Goal: Book appointment/travel/reservation

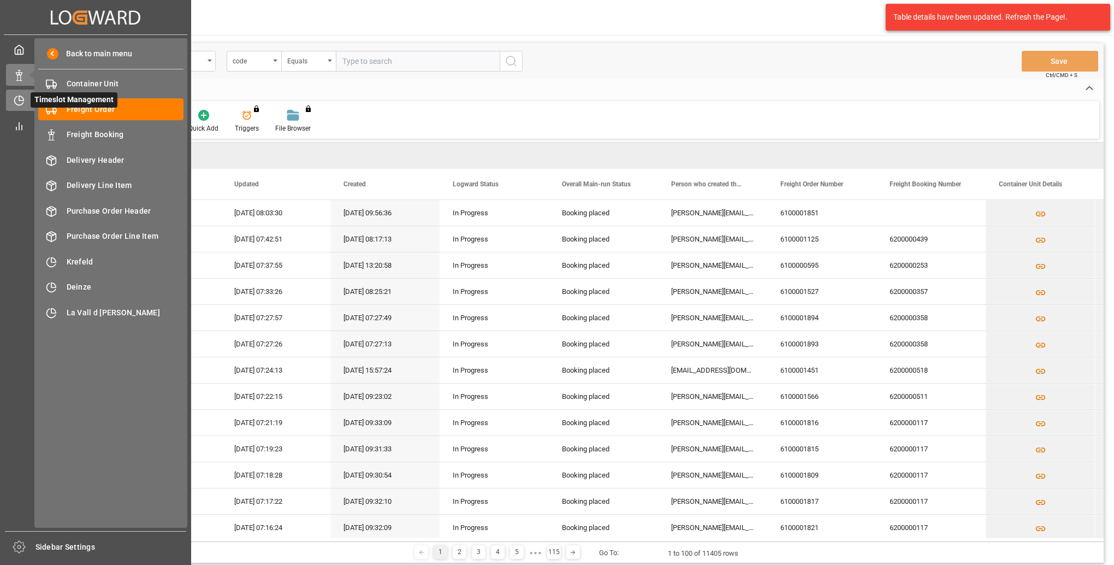
click at [19, 108] on div "Timeslot Management Timeslot Management" at bounding box center [95, 100] width 179 height 21
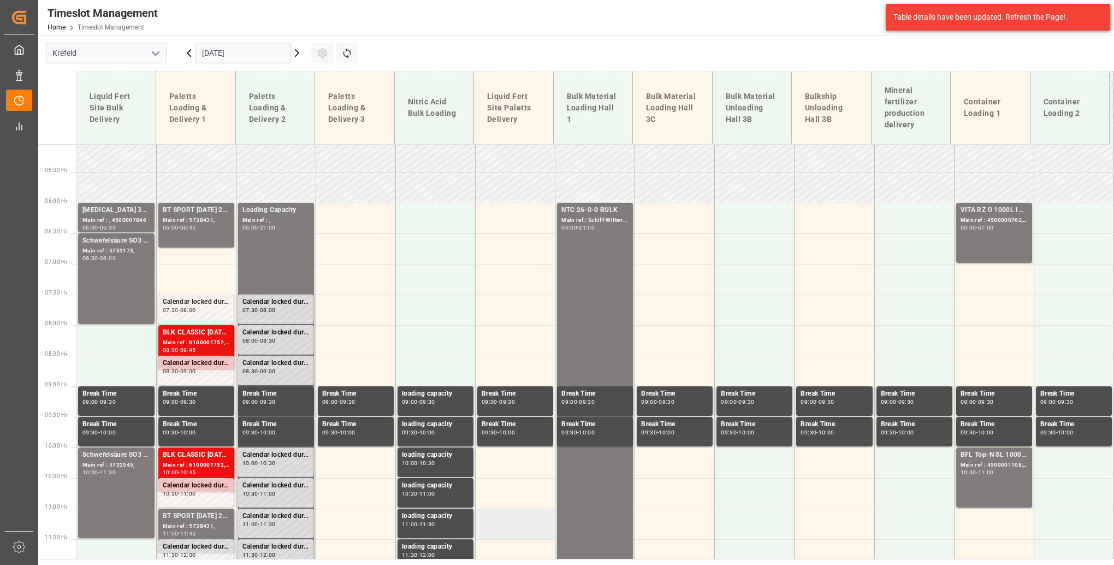
scroll to position [292, 0]
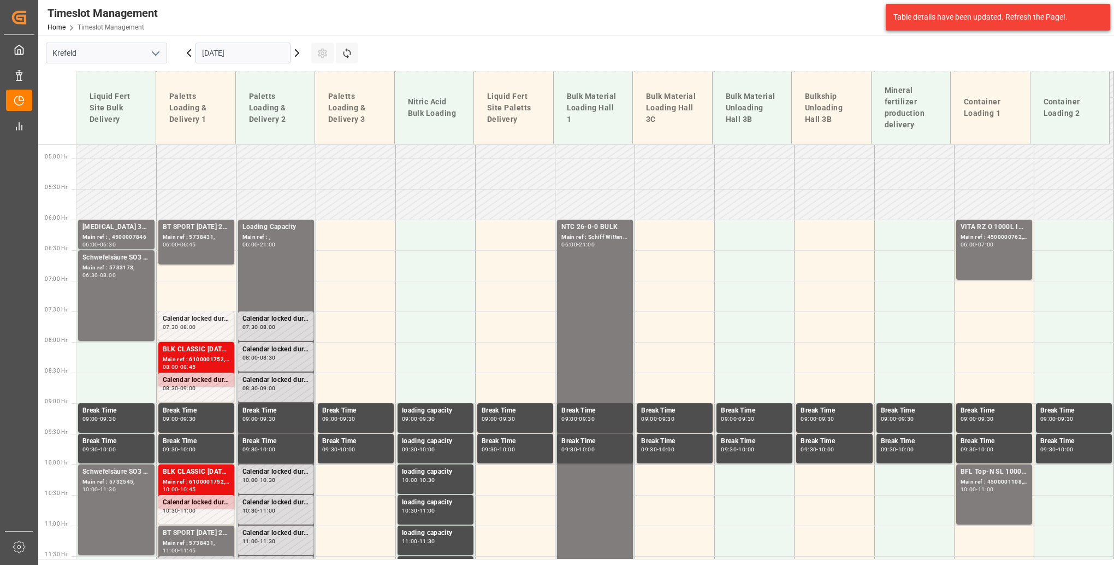
click at [297, 55] on icon at bounding box center [296, 52] width 13 height 13
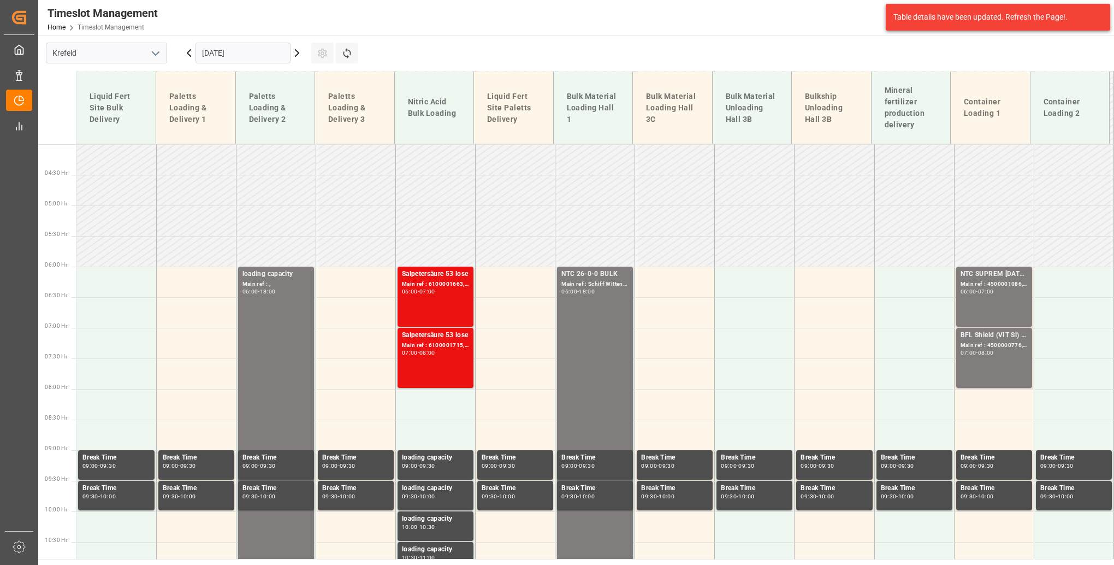
scroll to position [237, 0]
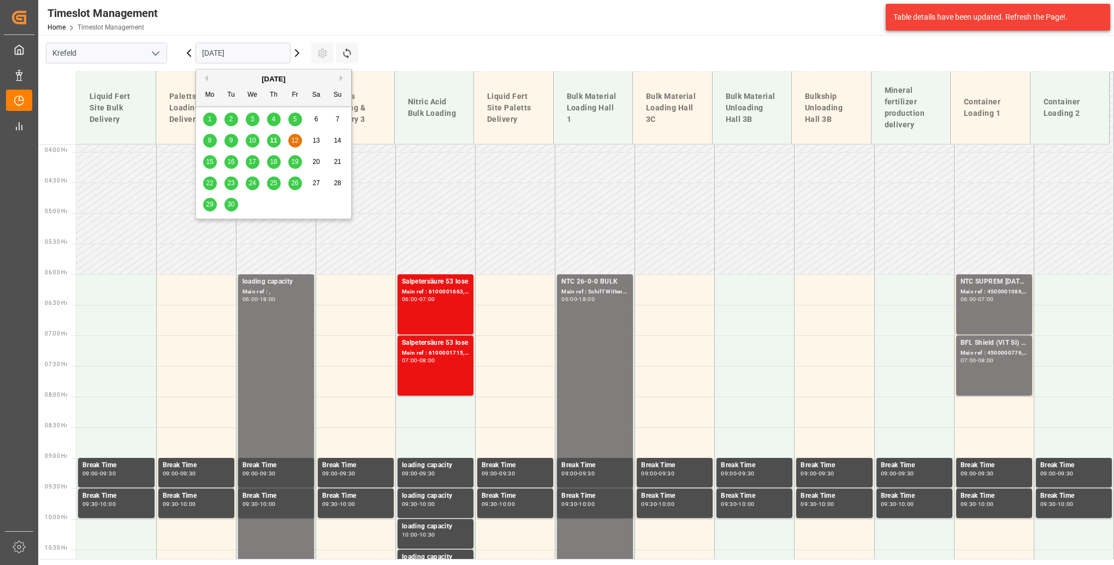
click at [250, 54] on input "[DATE]" at bounding box center [242, 53] width 95 height 21
click at [211, 163] on span "15" at bounding box center [209, 162] width 7 height 8
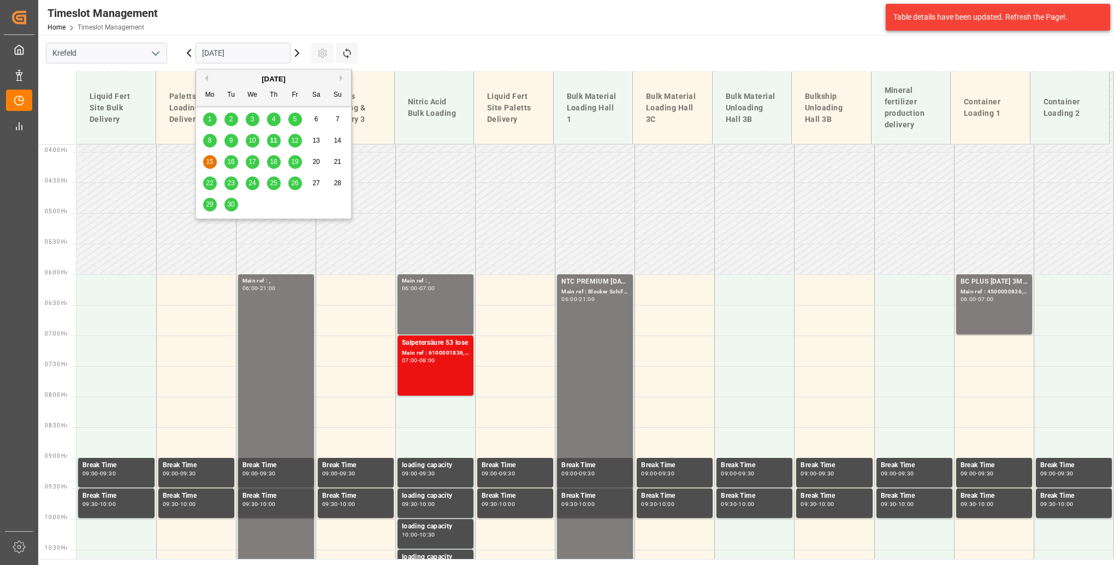
click at [251, 57] on input "[DATE]" at bounding box center [242, 53] width 95 height 21
click at [231, 162] on span "16" at bounding box center [230, 162] width 7 height 8
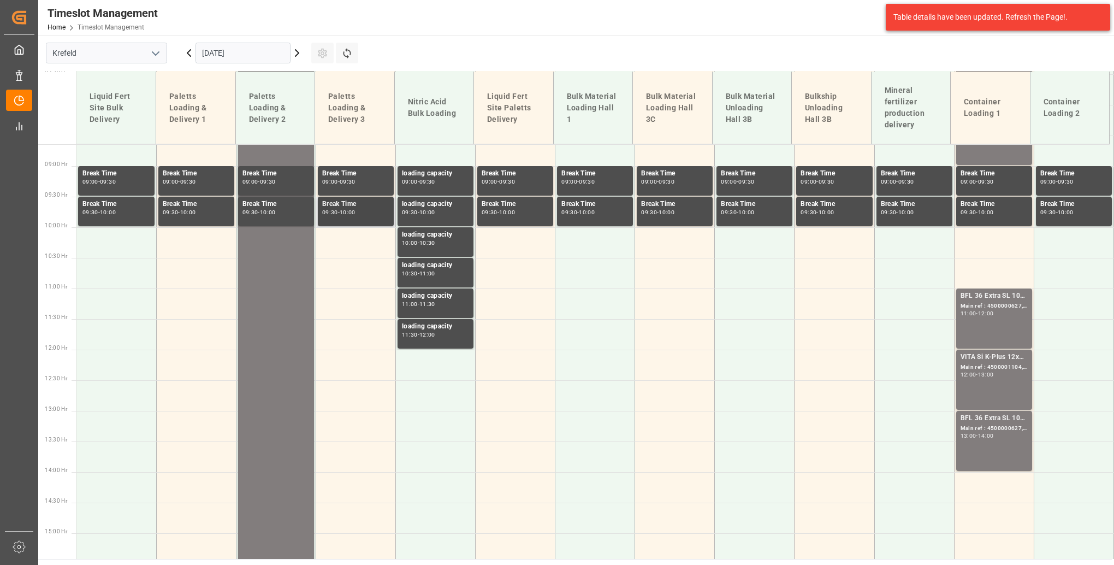
scroll to position [619, 0]
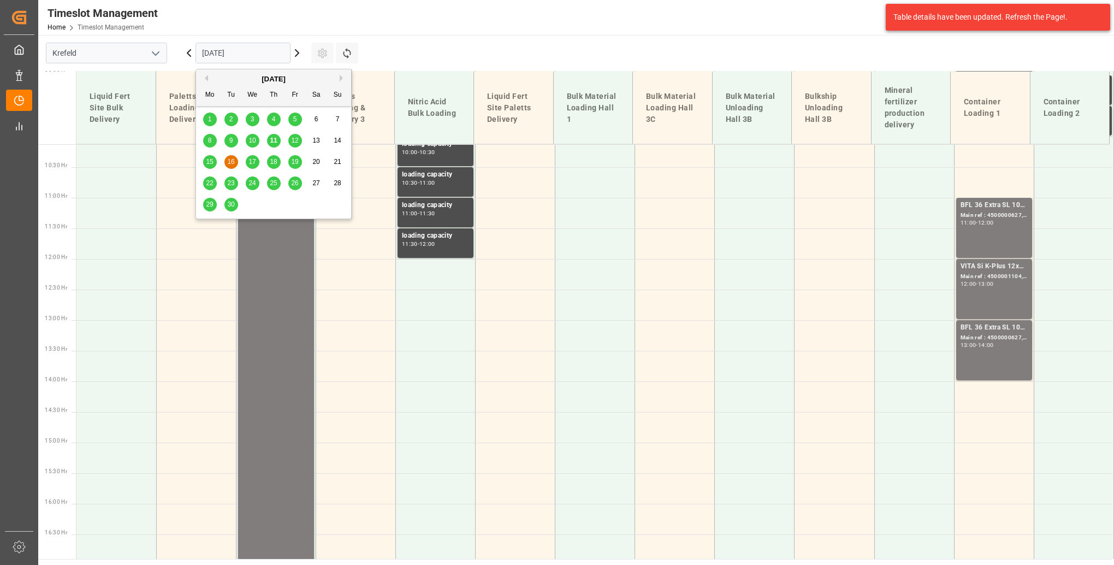
click at [245, 46] on input "[DATE]" at bounding box center [242, 53] width 95 height 21
click at [252, 165] on span "17" at bounding box center [251, 162] width 7 height 8
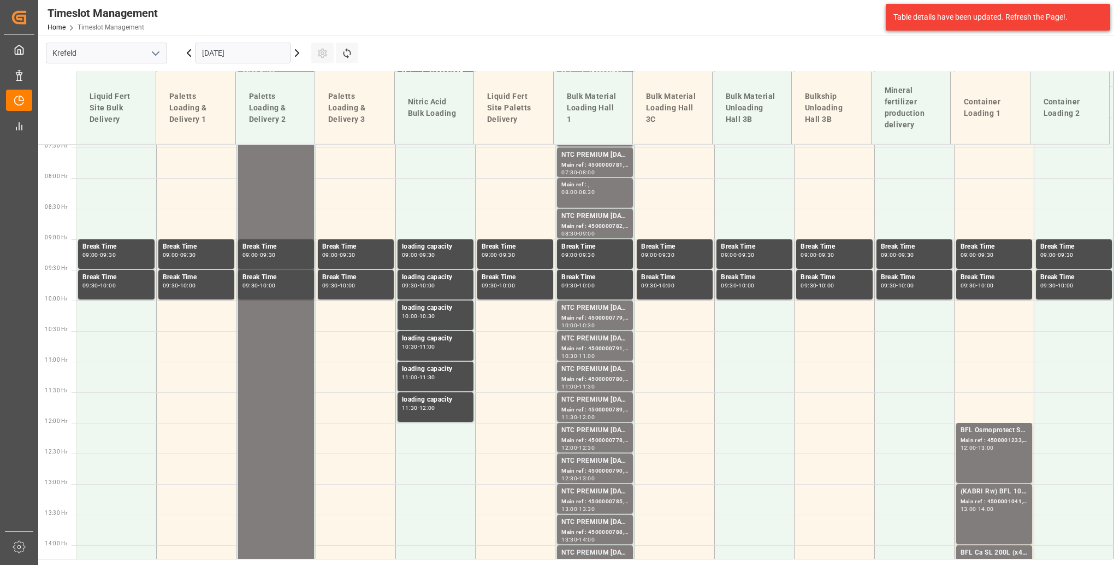
scroll to position [237, 0]
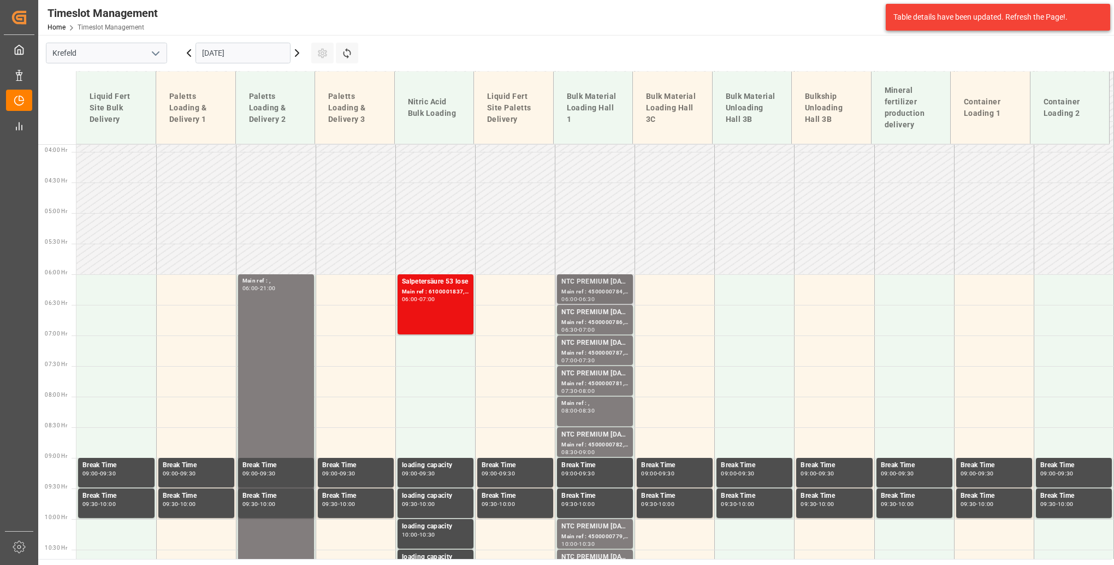
click at [588, 287] on div "Main ref : 4500000784, 2000000504" at bounding box center [594, 291] width 67 height 9
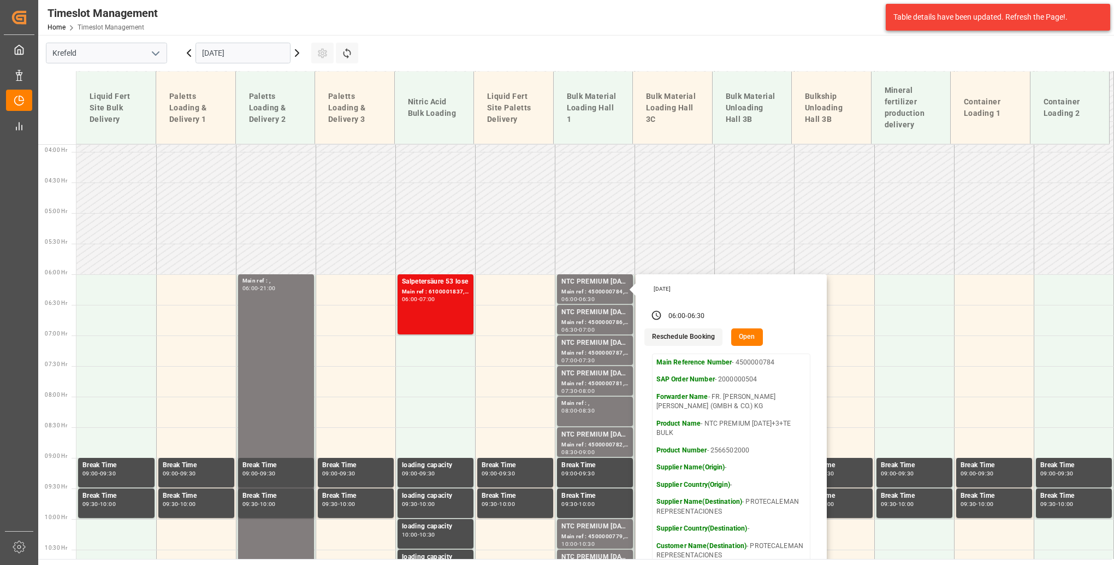
click at [247, 54] on input "[DATE]" at bounding box center [242, 53] width 95 height 21
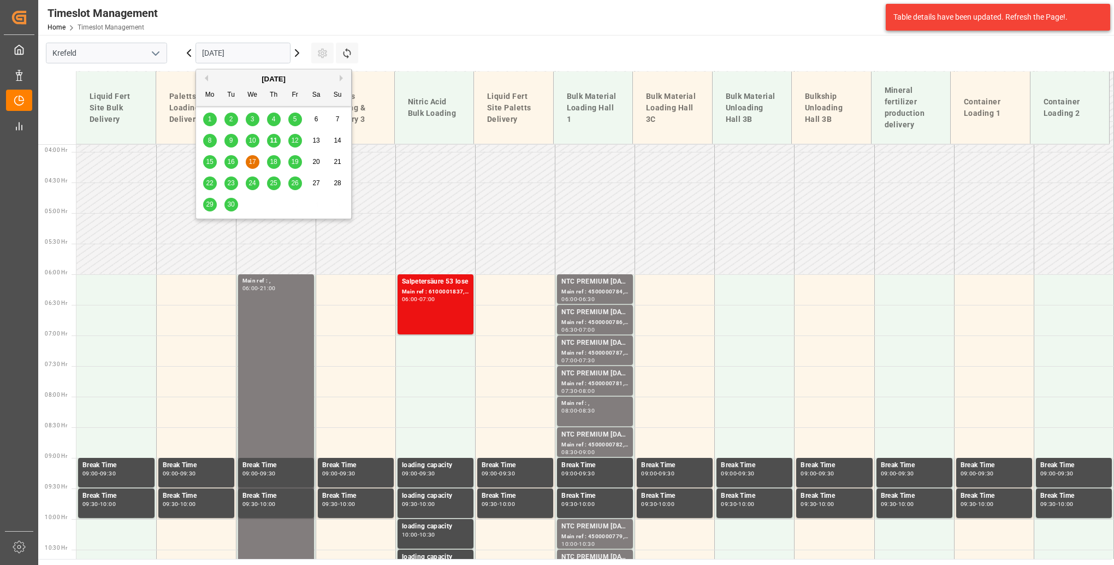
click at [273, 159] on span "18" at bounding box center [273, 162] width 7 height 8
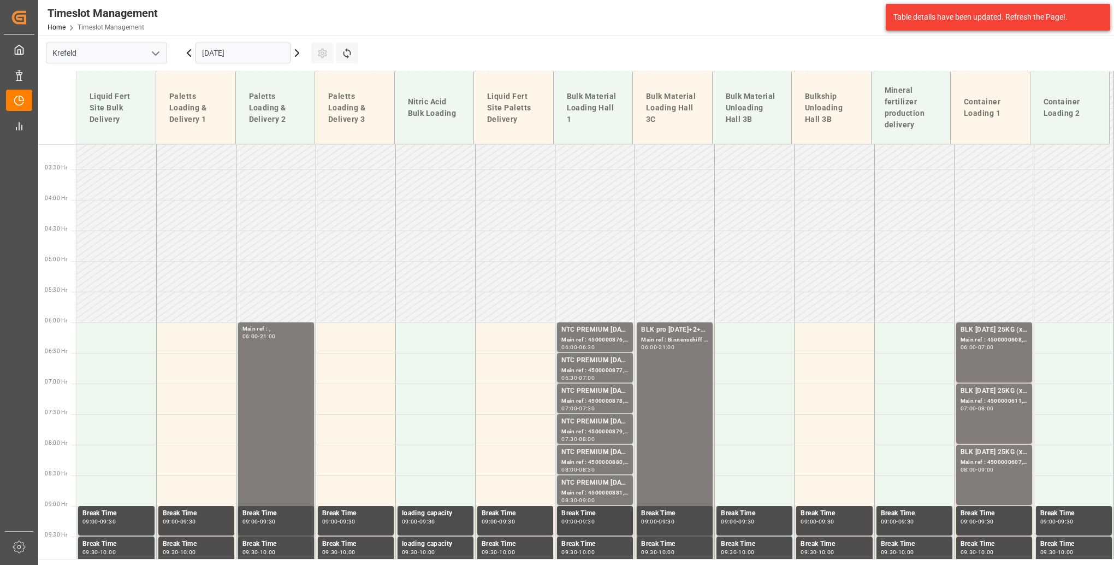
scroll to position [182, 0]
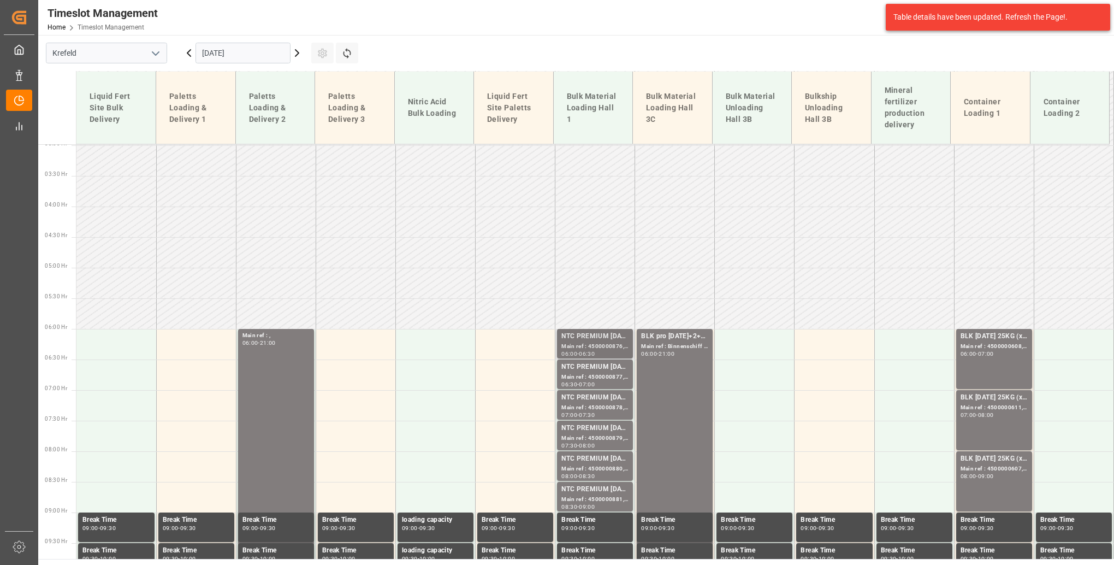
click at [581, 339] on div "NTC PREMIUM [DATE]+3+TE BULK" at bounding box center [594, 336] width 67 height 11
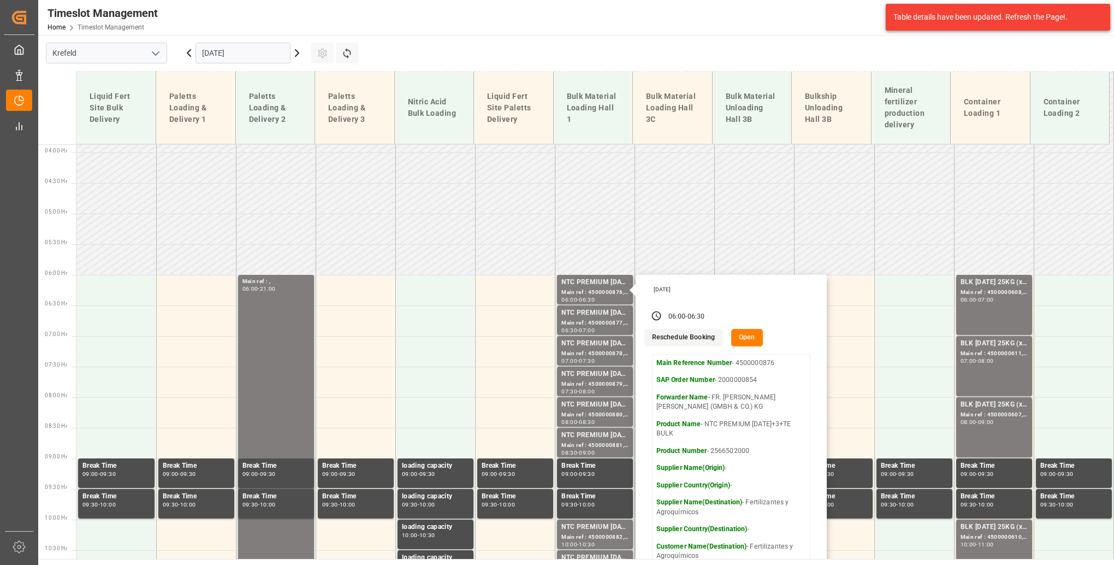
scroll to position [237, 0]
click at [247, 45] on input "[DATE]" at bounding box center [242, 53] width 95 height 21
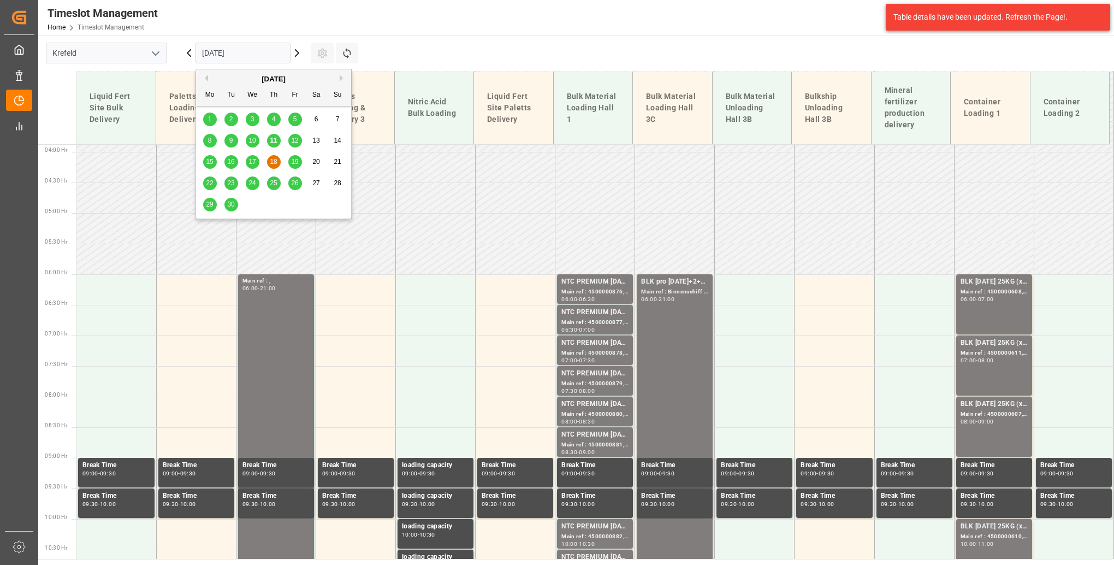
click at [295, 163] on span "19" at bounding box center [294, 162] width 7 height 8
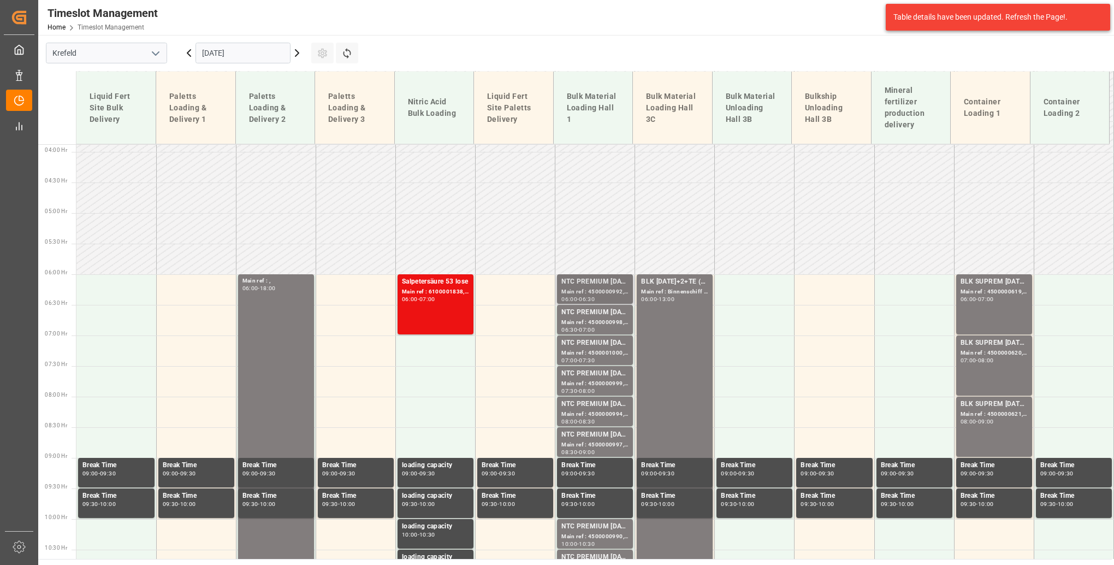
click at [585, 281] on div "NTC PREMIUM [DATE]+3+TE BULK" at bounding box center [594, 281] width 67 height 11
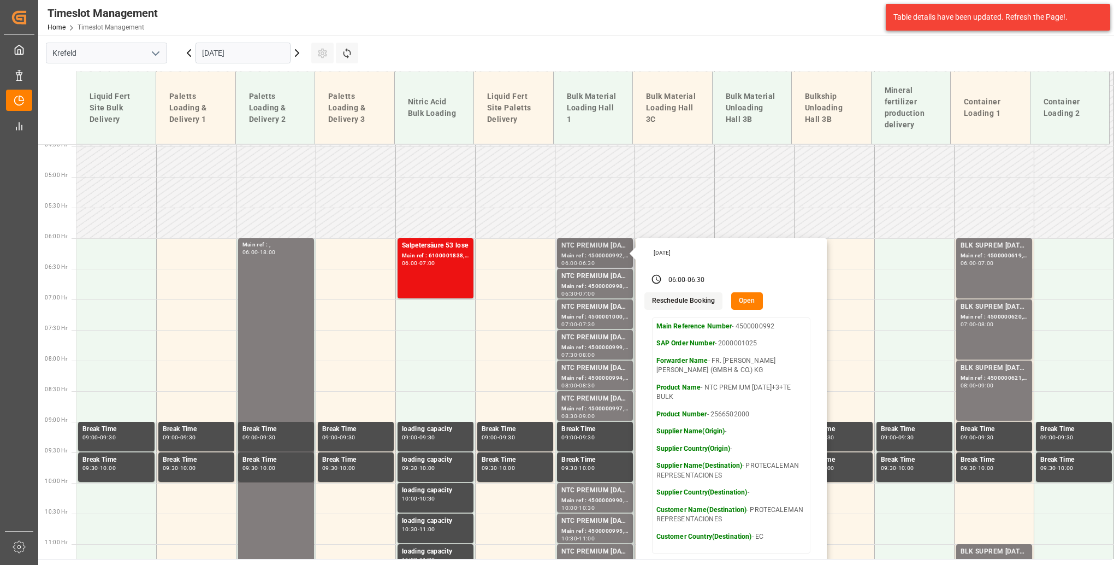
scroll to position [292, 0]
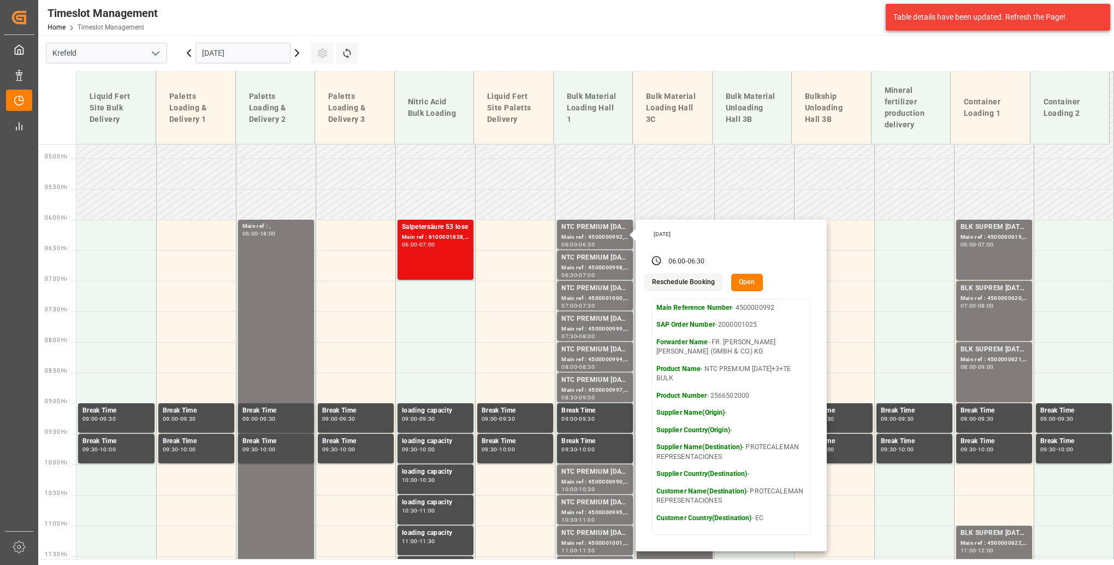
click at [242, 52] on input "[DATE]" at bounding box center [242, 53] width 95 height 21
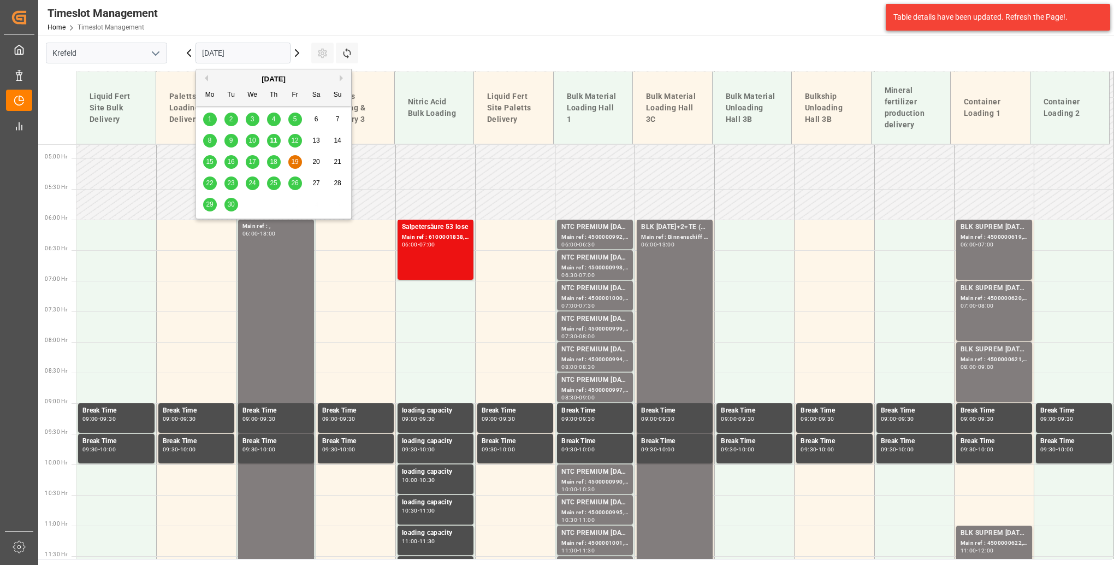
click at [214, 182] on div "22" at bounding box center [210, 183] width 14 height 13
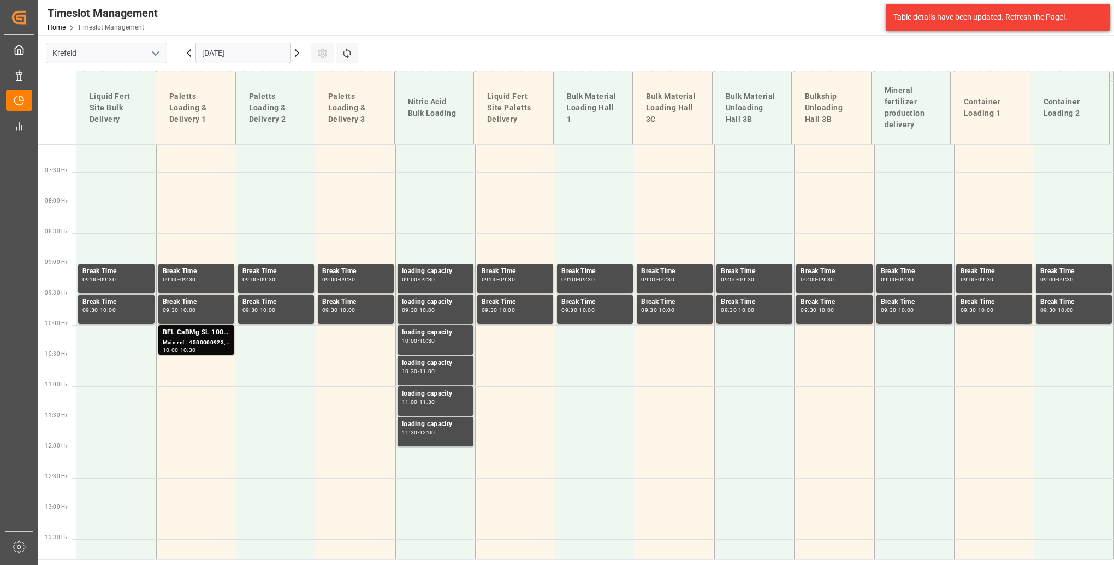
scroll to position [455, 0]
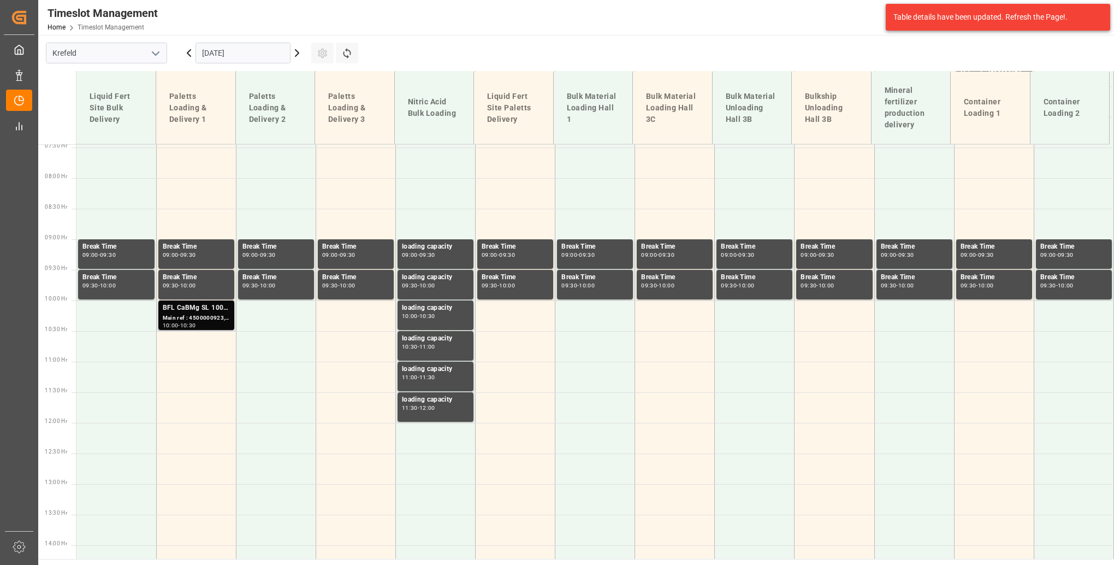
click at [201, 317] on div "Main ref : 4500000923, 2000000231" at bounding box center [196, 317] width 67 height 9
